Goal: Task Accomplishment & Management: Manage account settings

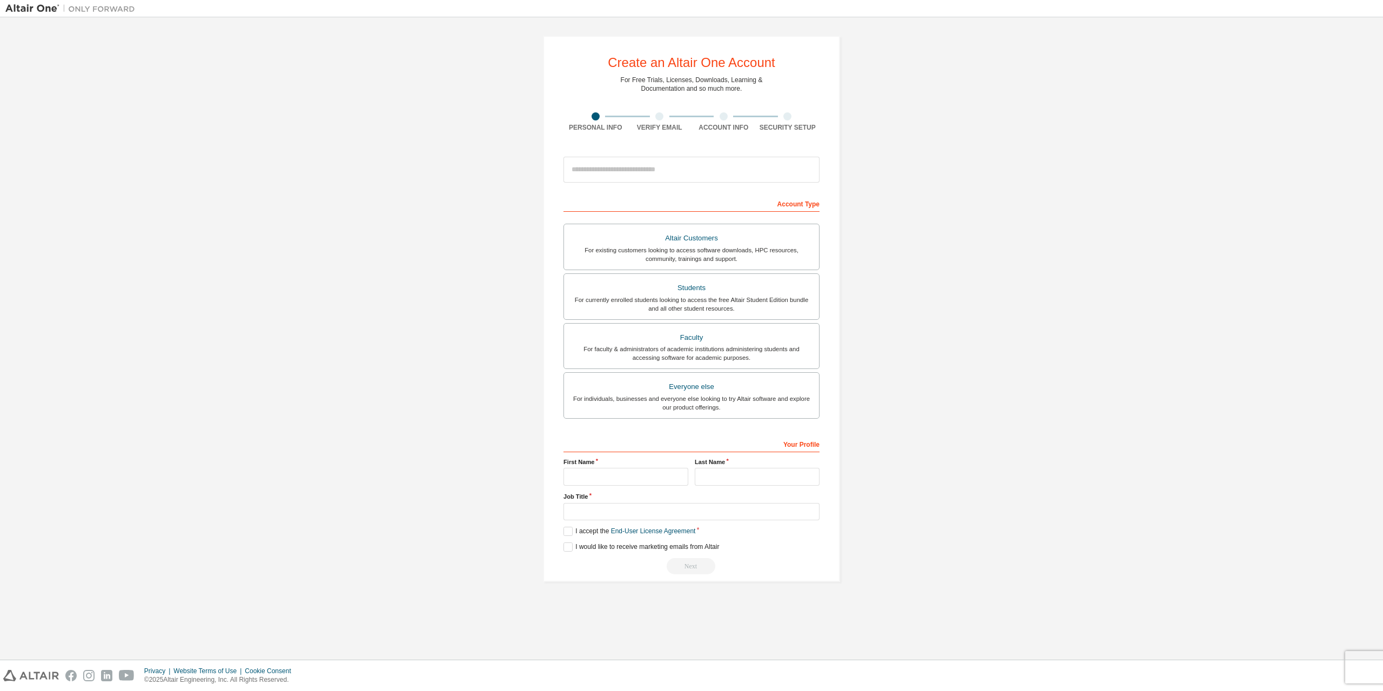
click at [344, 213] on div "Create an Altair One Account For Free Trials, Licenses, Downloads, Learning & D…" at bounding box center [691, 309] width 1372 height 572
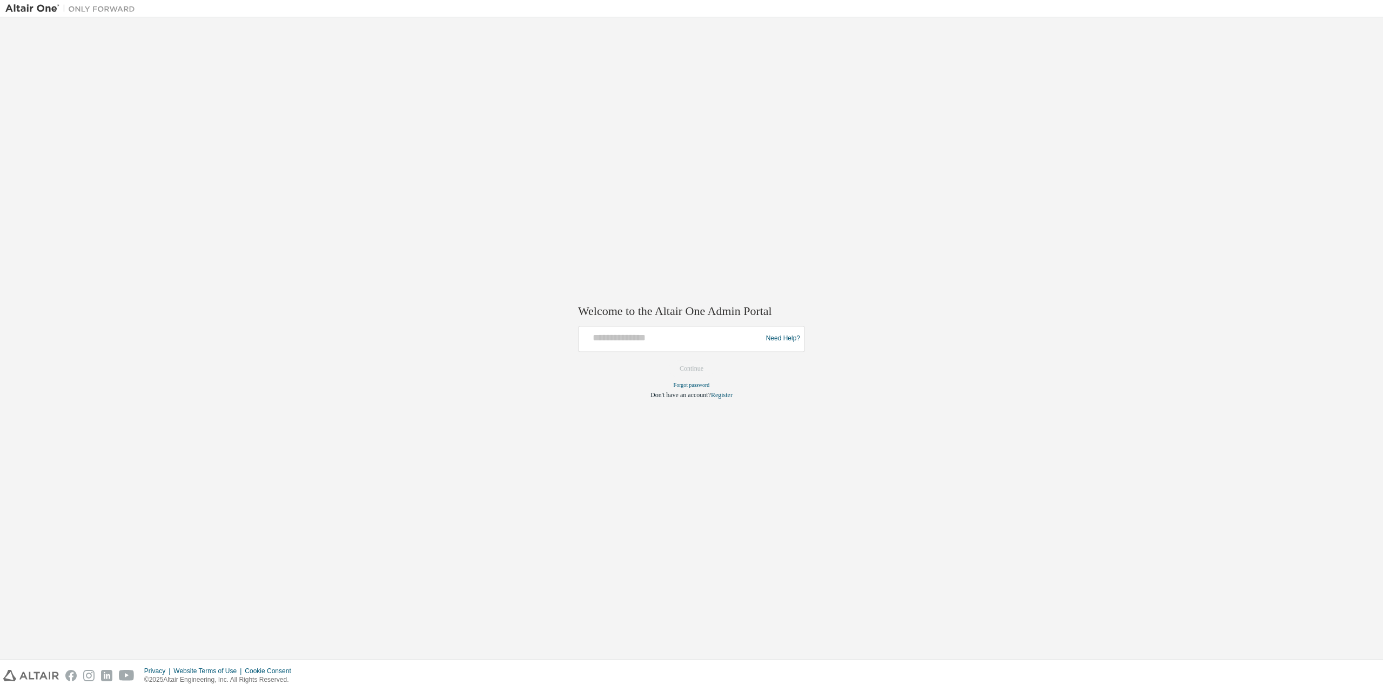
click at [394, 330] on div "Welcome to the Altair One Admin Portal Need Help? Please make sure that you pro…" at bounding box center [691, 338] width 1372 height 631
click at [663, 346] on div at bounding box center [672, 338] width 178 height 21
click at [663, 345] on div at bounding box center [672, 338] width 178 height 21
click at [672, 346] on div at bounding box center [672, 338] width 178 height 21
drag, startPoint x: 875, startPoint y: 389, endPoint x: 871, endPoint y: 378, distance: 12.6
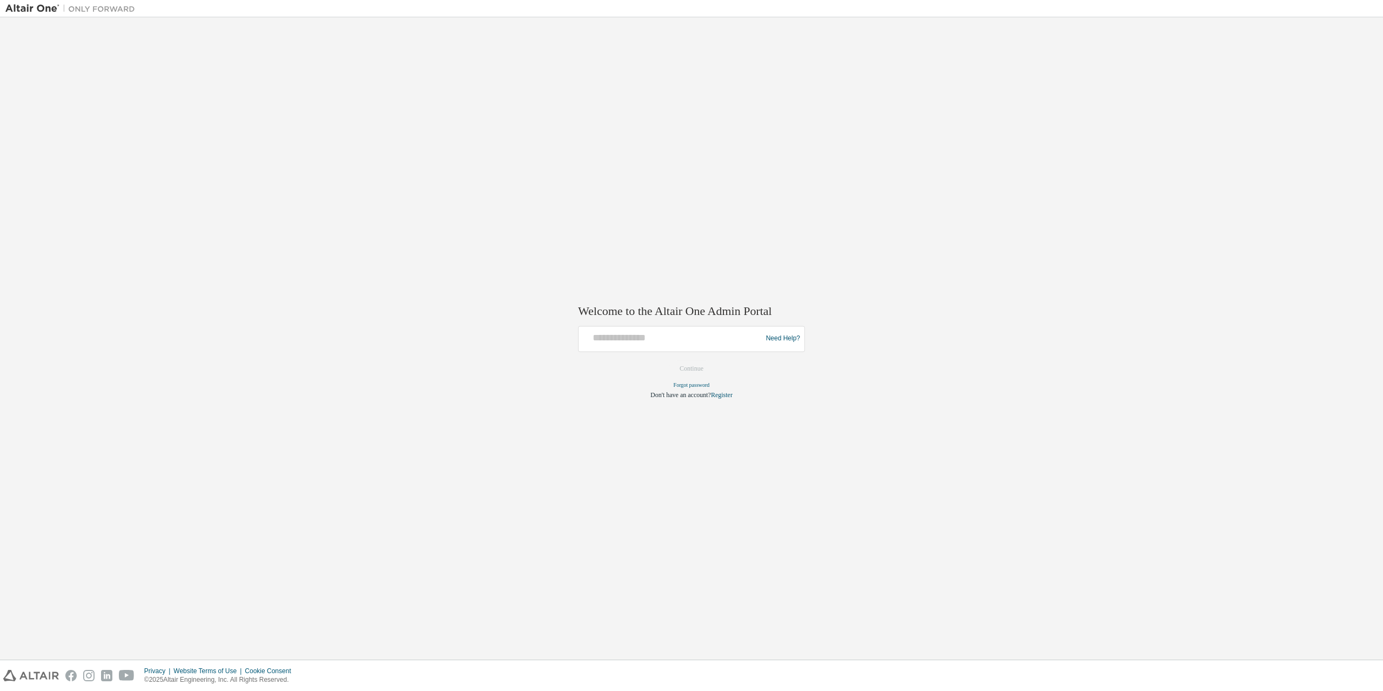
click at [873, 383] on div "Welcome to the Altair One Admin Portal Need Help? Please make sure that you pro…" at bounding box center [691, 338] width 1372 height 631
click at [871, 373] on div "Welcome to the Altair One Admin Portal Need Help? Please make sure that you pro…" at bounding box center [691, 338] width 1372 height 631
click at [732, 394] on link "Register" at bounding box center [722, 395] width 22 height 8
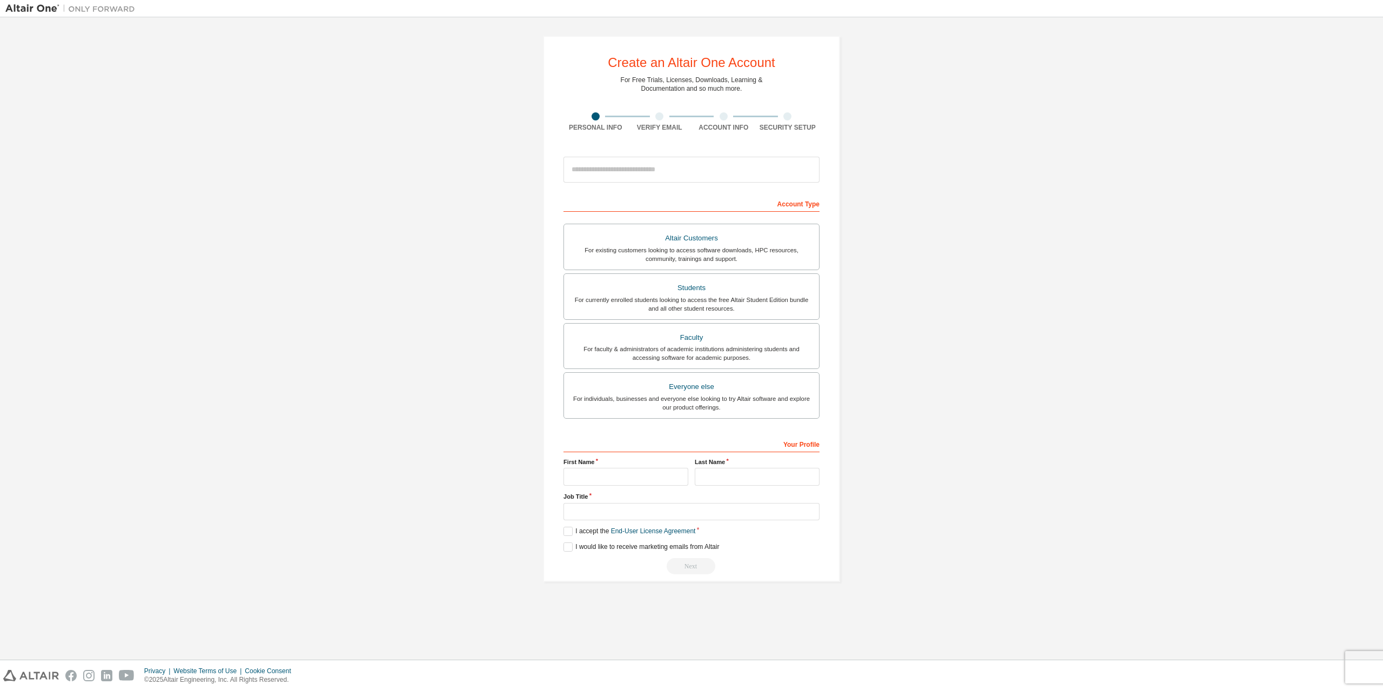
click at [987, 463] on div "Create an Altair One Account For Free Trials, Licenses, Downloads, Learning & D…" at bounding box center [691, 309] width 1372 height 572
click at [935, 258] on div "Create an Altair One Account For Free Trials, Licenses, Downloads, Learning & D…" at bounding box center [691, 309] width 1372 height 572
click at [671, 168] on input "email" at bounding box center [691, 170] width 256 height 26
type input "**********"
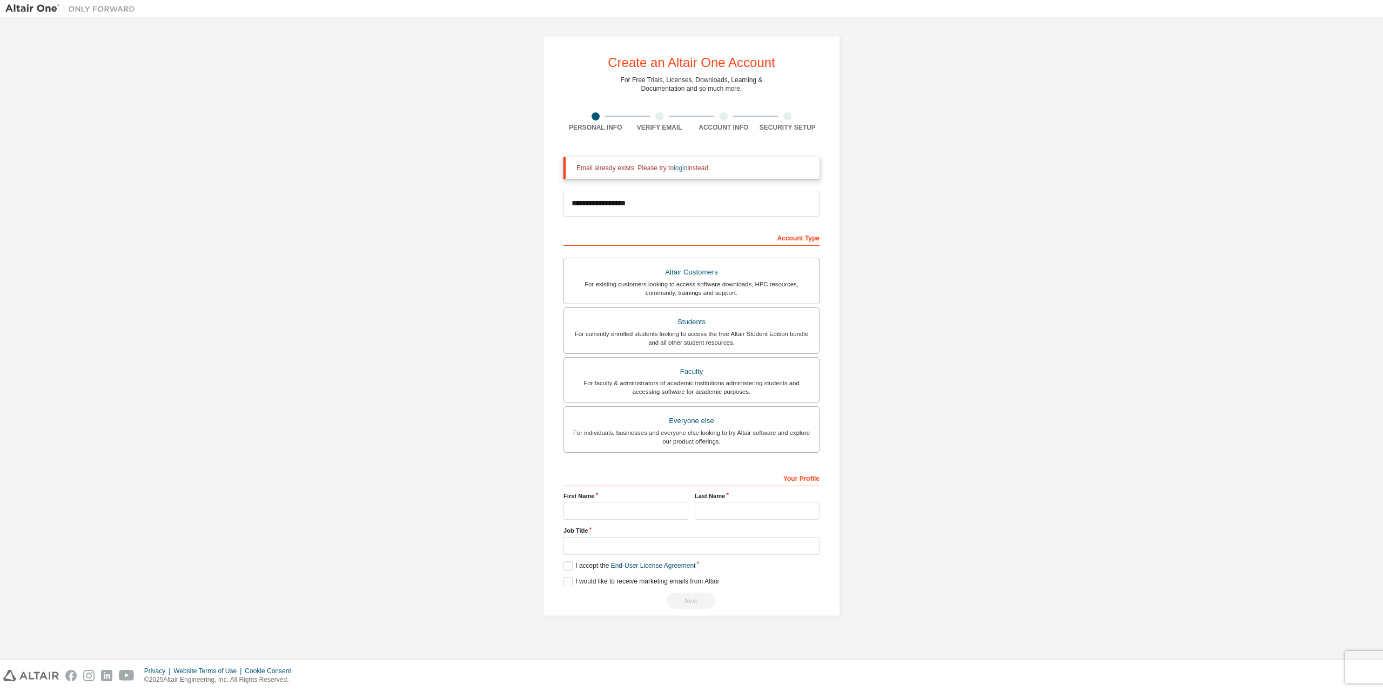
click at [681, 172] on link "login" at bounding box center [681, 168] width 14 height 8
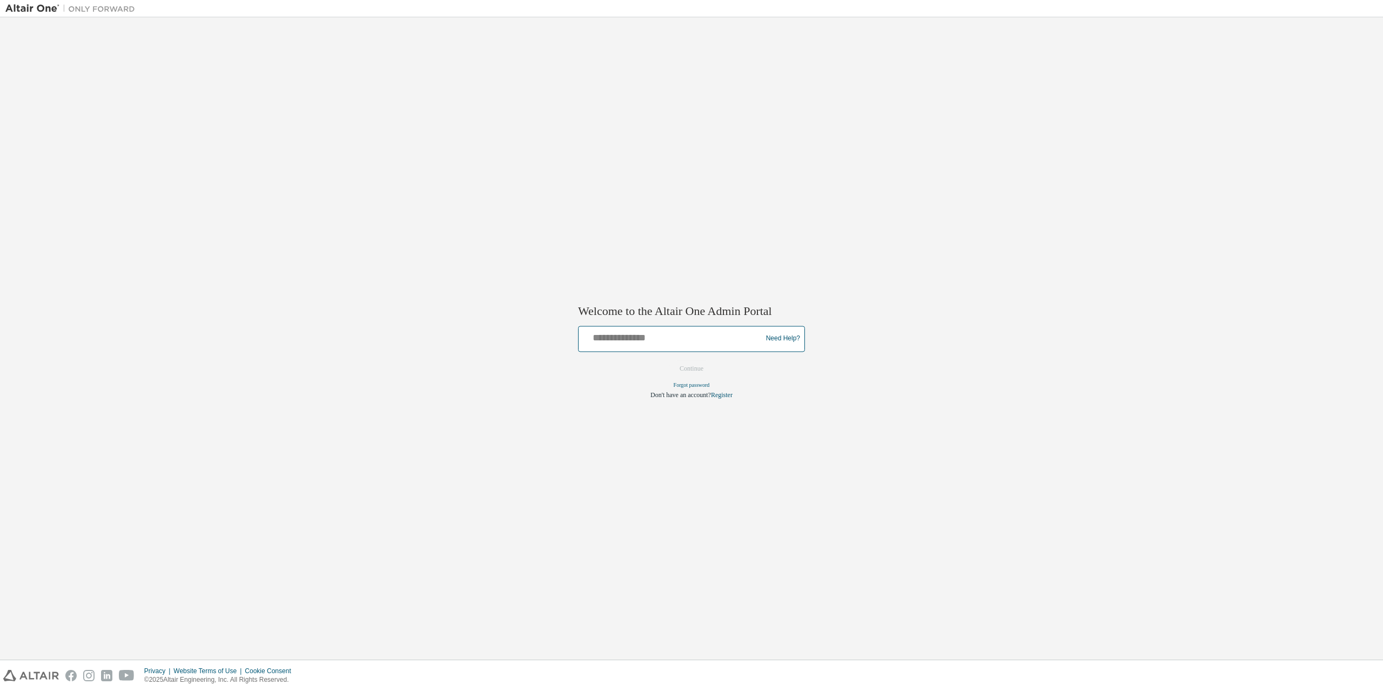
click at [633, 338] on input "text" at bounding box center [672, 336] width 178 height 16
type input "**********"
click at [691, 369] on button "Continue" at bounding box center [691, 368] width 46 height 16
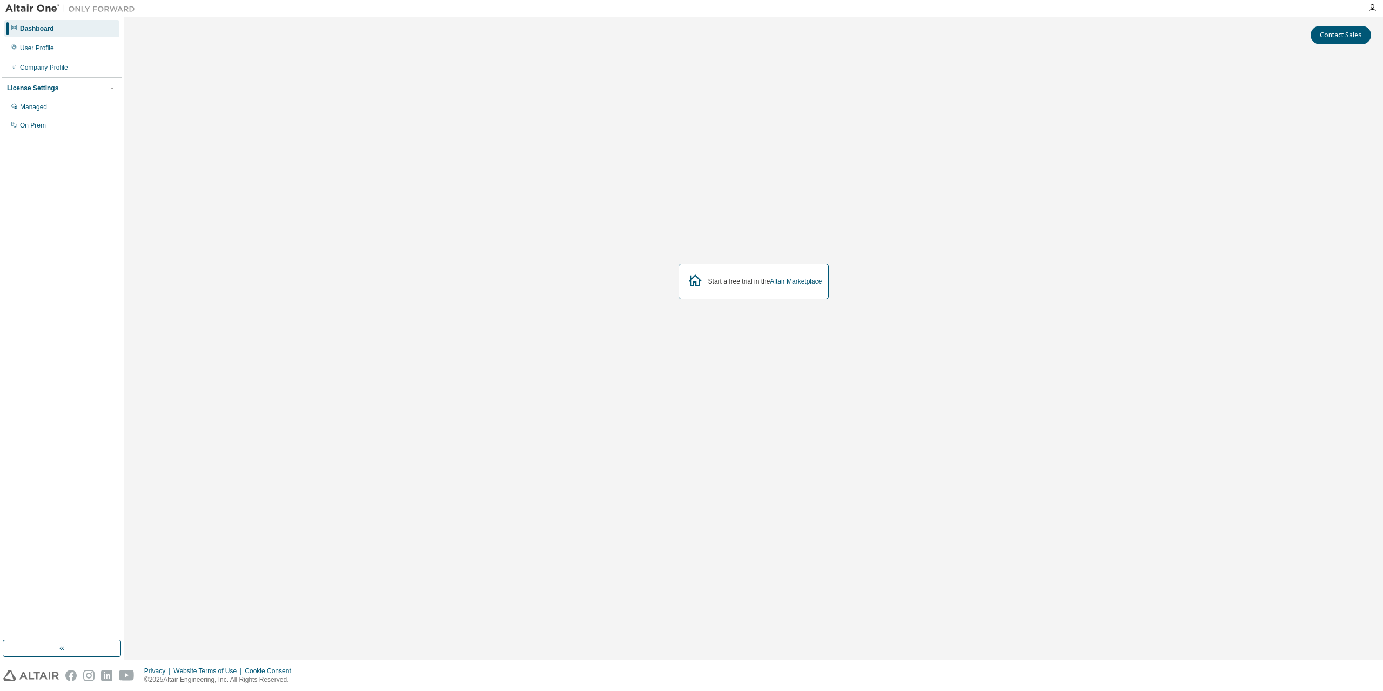
click at [510, 153] on div "Start a free trial in the Altair Marketplace" at bounding box center [754, 281] width 1248 height 449
click at [572, 259] on div "Start a free trial in the Altair Marketplace" at bounding box center [754, 281] width 1248 height 449
click at [1011, 233] on div "Start a free trial in the Altair Marketplace" at bounding box center [754, 281] width 1248 height 449
click at [803, 278] on link "Altair Marketplace" at bounding box center [796, 282] width 52 height 8
